Goal: Task Accomplishment & Management: Use online tool/utility

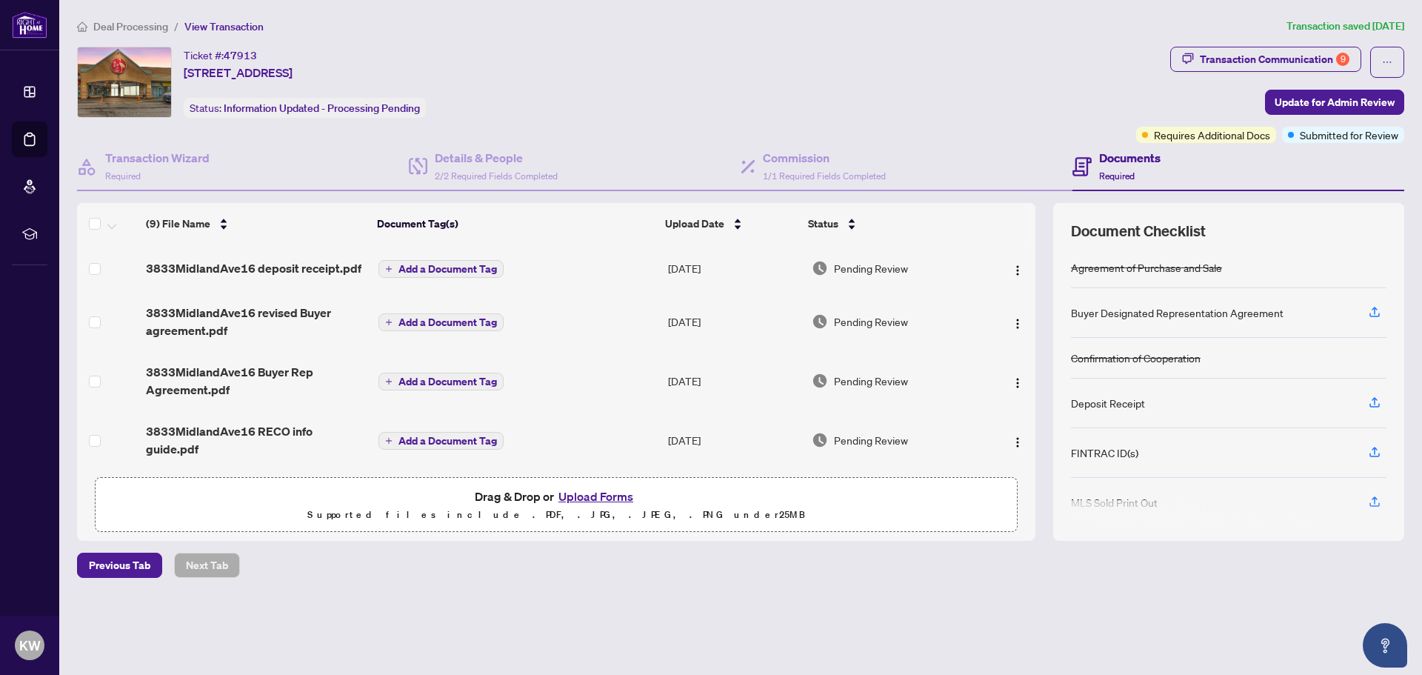
scroll to position [286, 0]
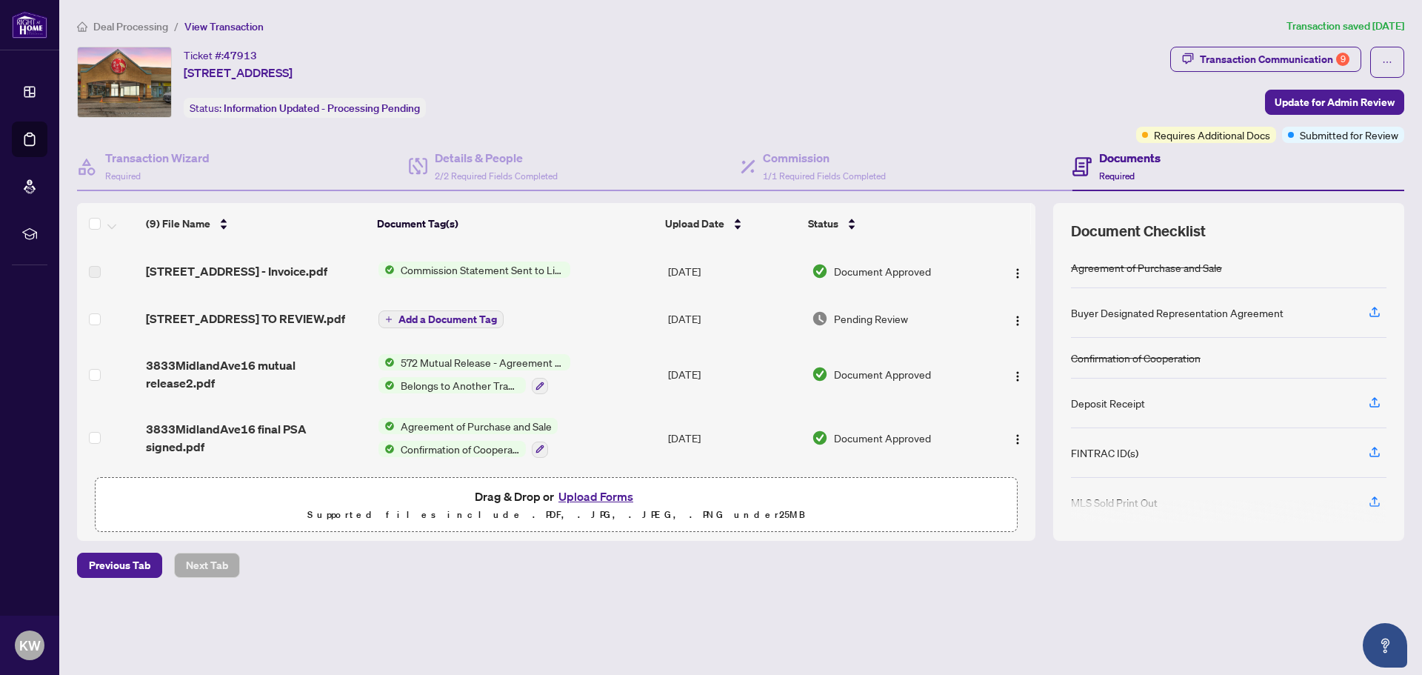
click at [122, 28] on span "Deal Processing" at bounding box center [130, 26] width 75 height 13
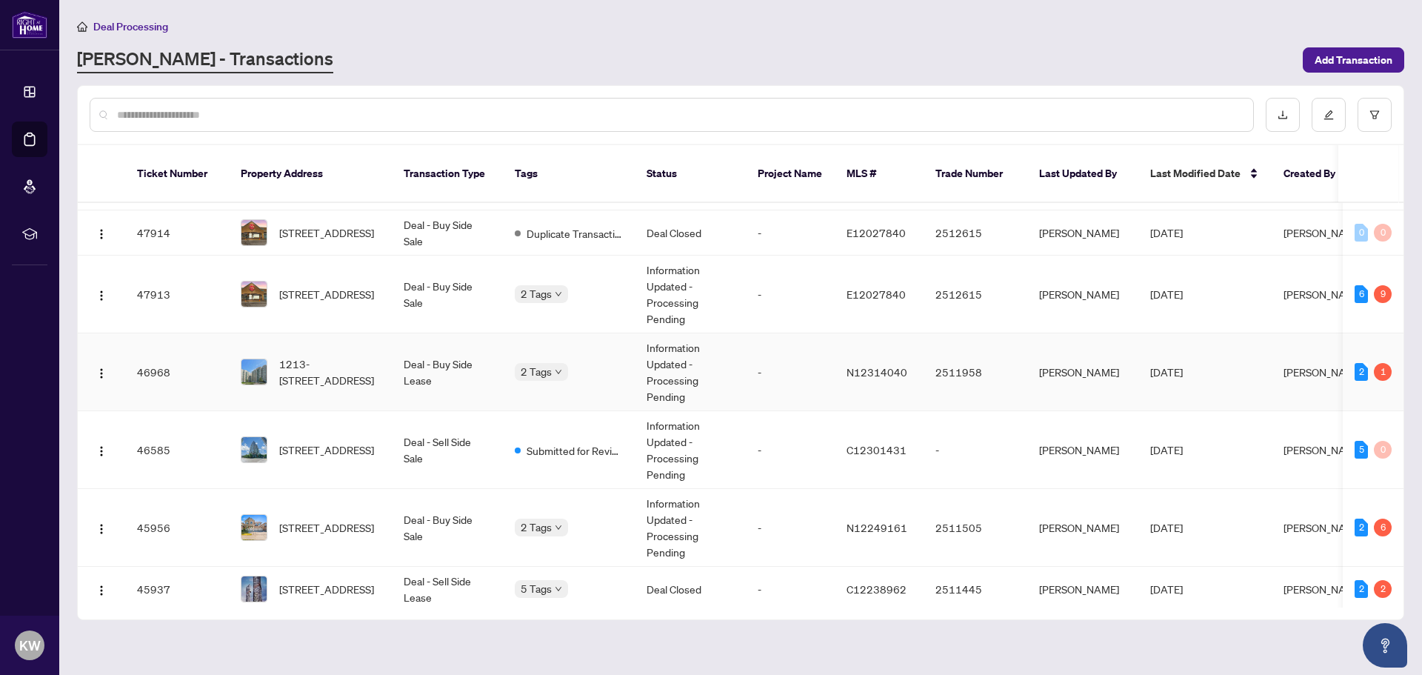
scroll to position [296, 0]
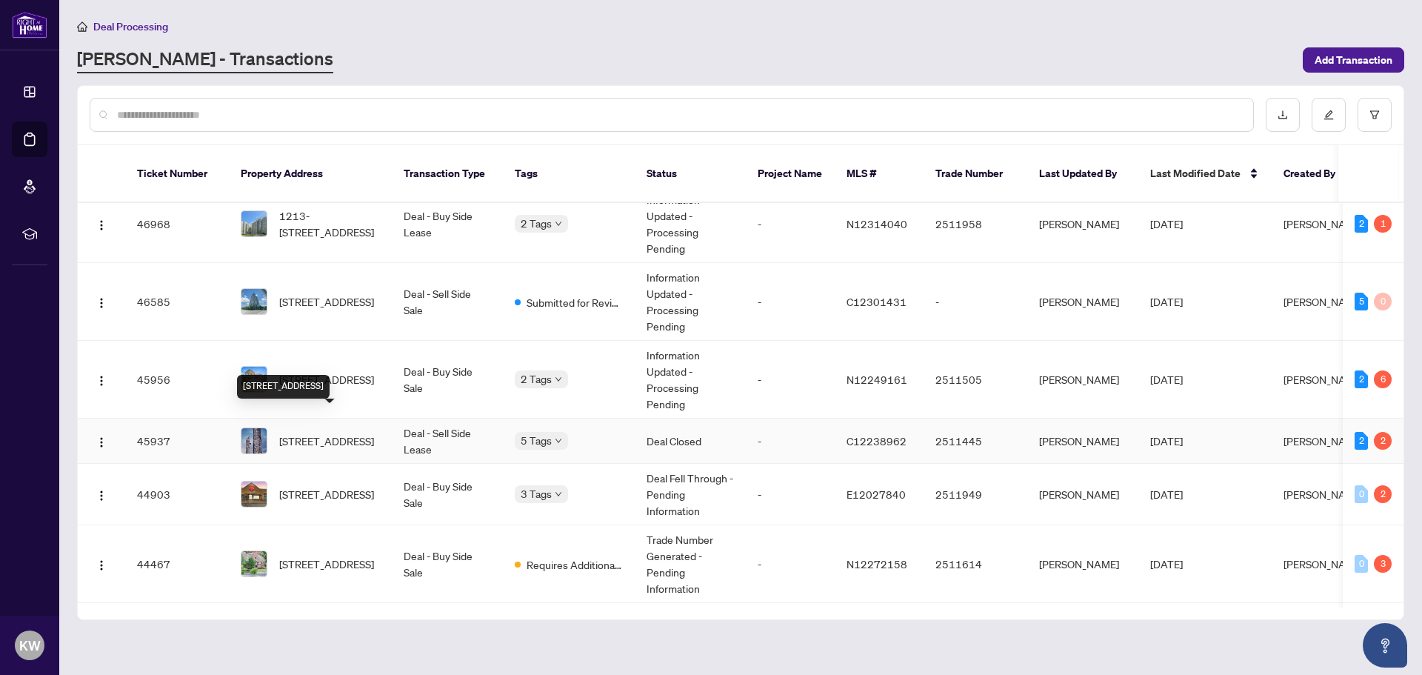
click at [323, 433] on span "[STREET_ADDRESS]" at bounding box center [326, 441] width 95 height 16
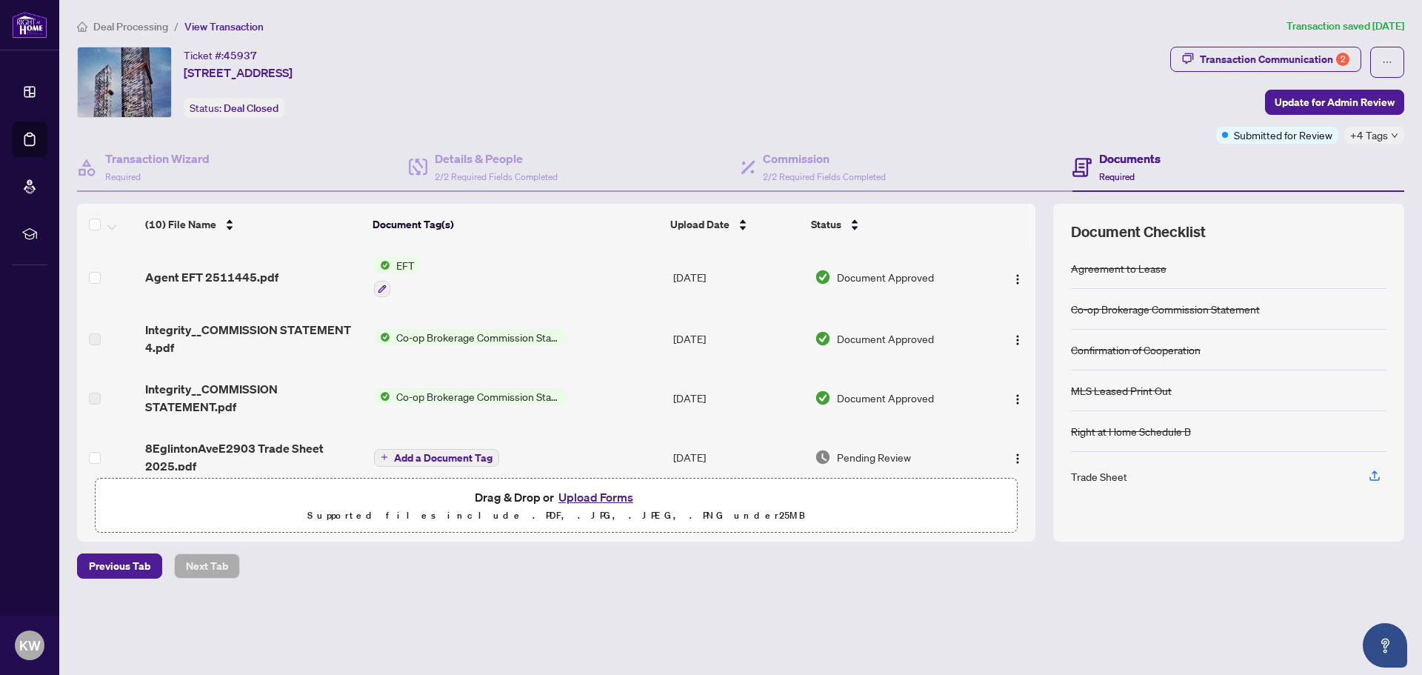
scroll to position [148, 0]
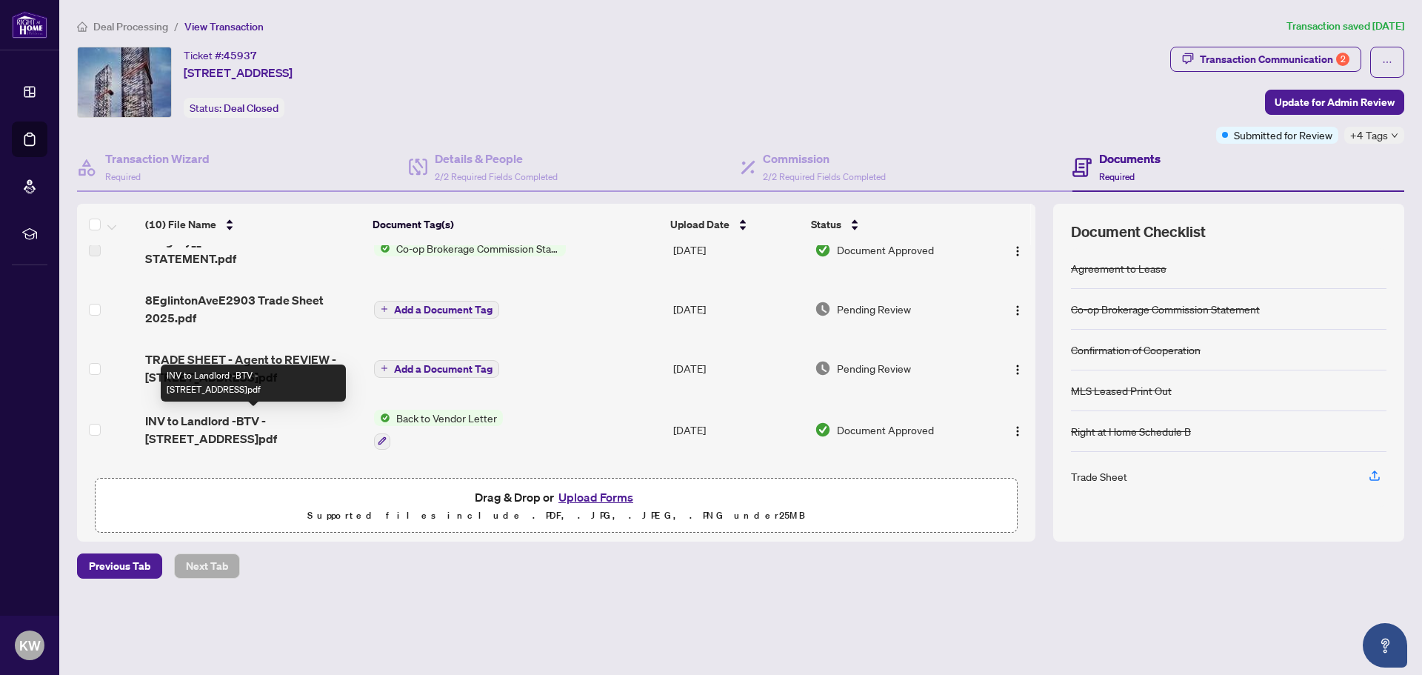
click at [199, 416] on span "INV to Landlord -BTV - [STREET_ADDRESS]pdf" at bounding box center [253, 430] width 217 height 36
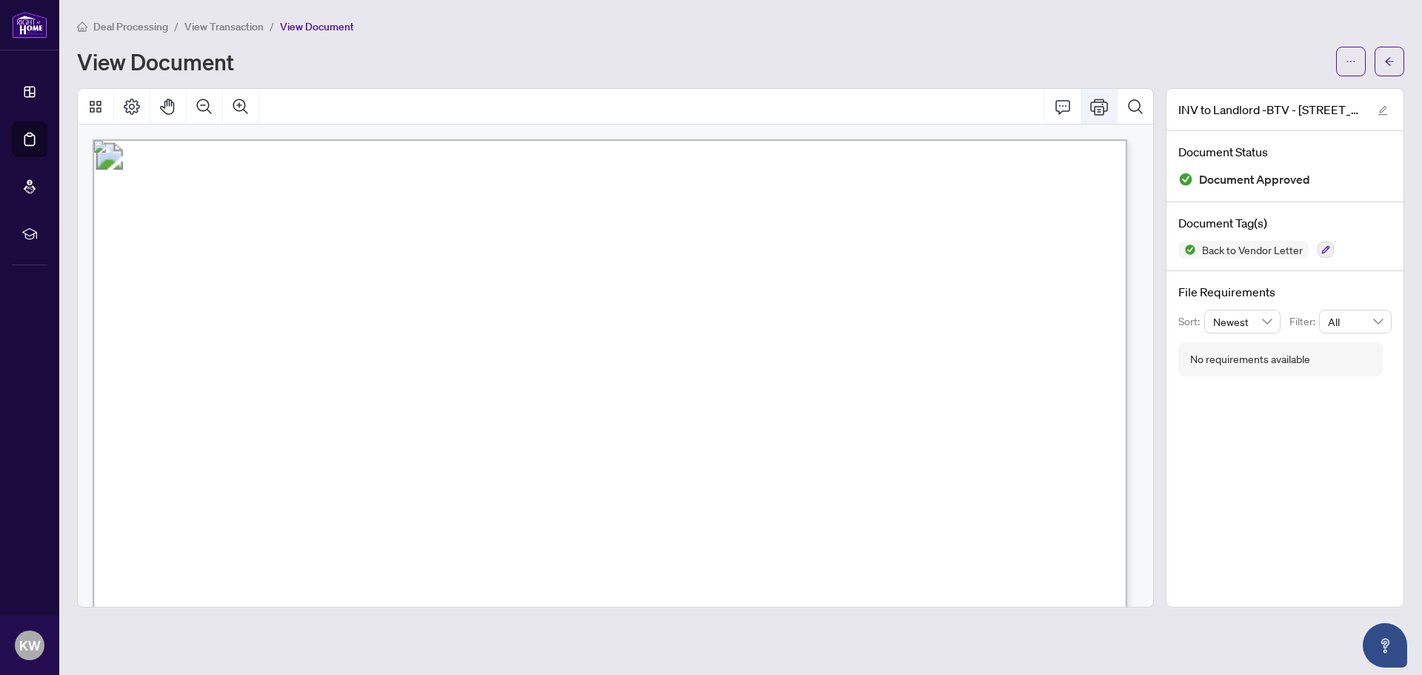
click at [1096, 105] on icon "Print" at bounding box center [1099, 107] width 18 height 18
click at [141, 21] on span "Deal Processing" at bounding box center [130, 26] width 75 height 13
